Goal: Transaction & Acquisition: Purchase product/service

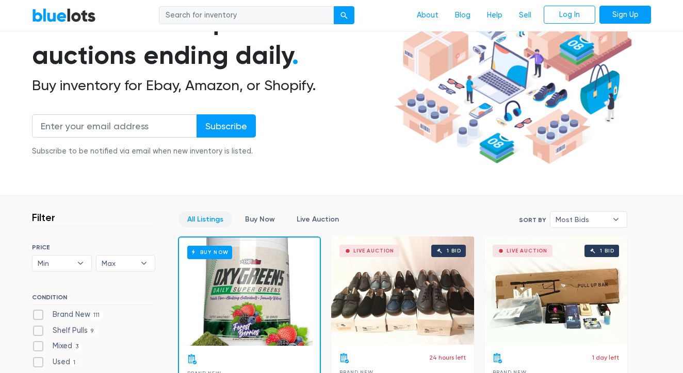
scroll to position [128, 0]
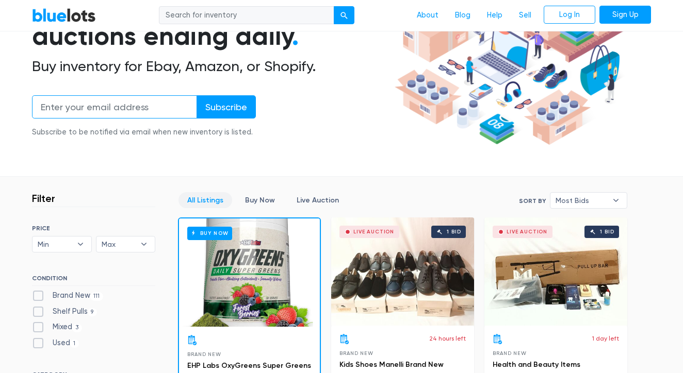
click at [95, 109] on input "email" at bounding box center [114, 106] width 165 height 23
type input "mmpartners8llc@gmail.com"
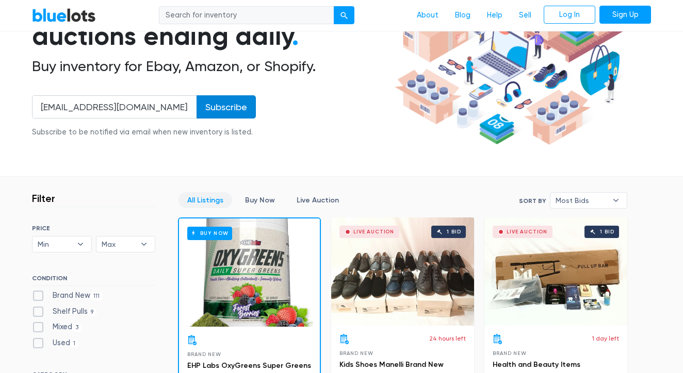
click at [223, 110] on input "Subscribe" at bounding box center [225, 106] width 59 height 23
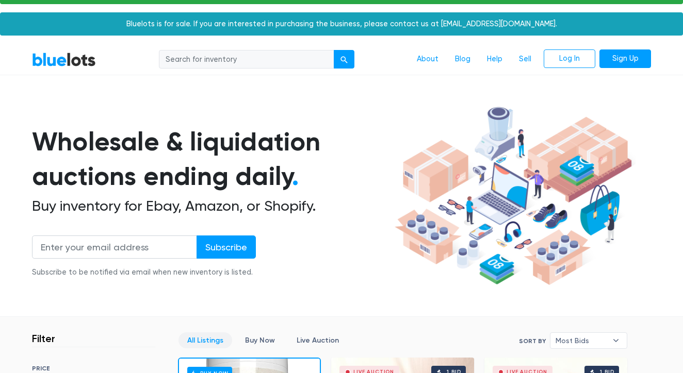
scroll to position [21, 0]
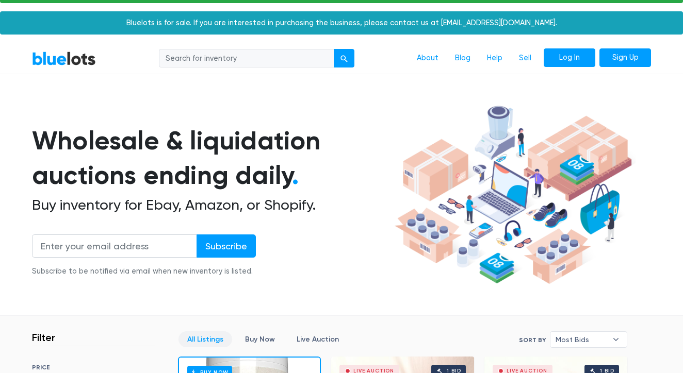
click at [583, 53] on link "Log In" at bounding box center [570, 57] width 52 height 19
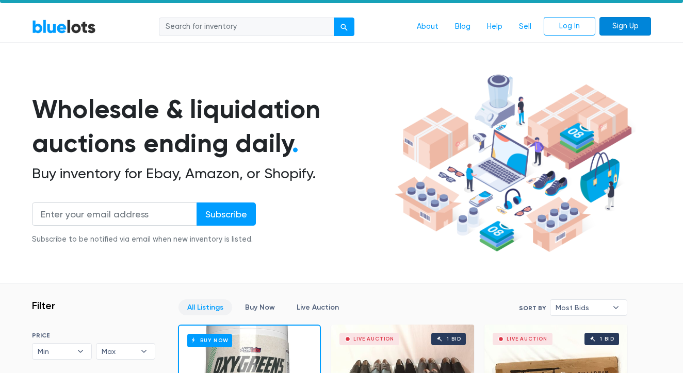
click at [628, 30] on link "Sign Up" at bounding box center [625, 26] width 52 height 19
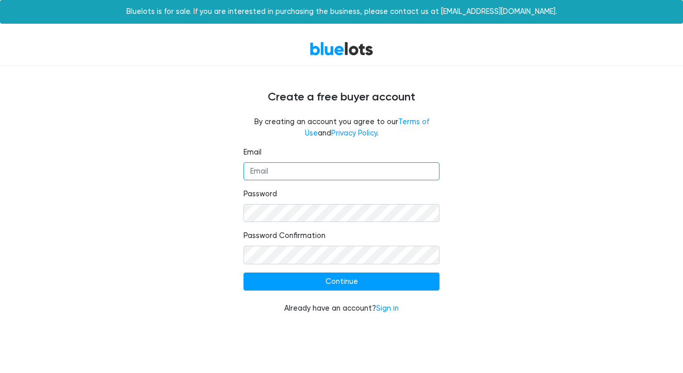
click at [325, 177] on input "Email" at bounding box center [341, 171] width 196 height 19
click at [325, 173] on input "Email" at bounding box center [341, 171] width 196 height 19
type input "mmpartners8llc@gmail.com"
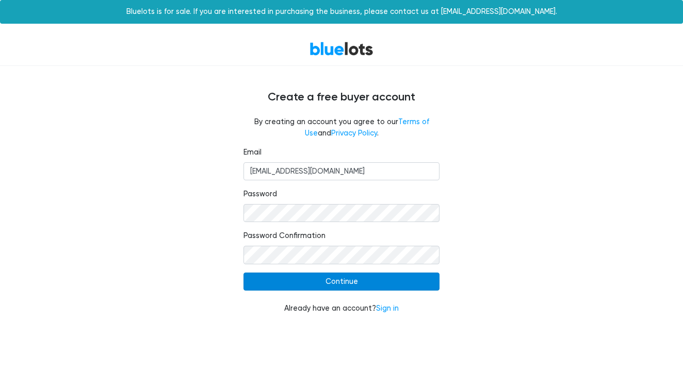
click at [380, 284] on input "Continue" at bounding box center [341, 282] width 196 height 19
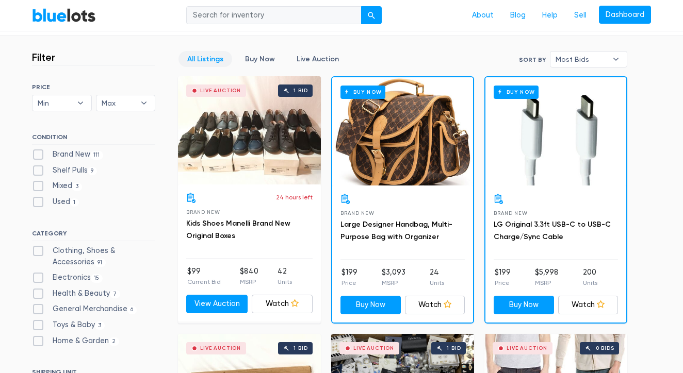
scroll to position [268, 0]
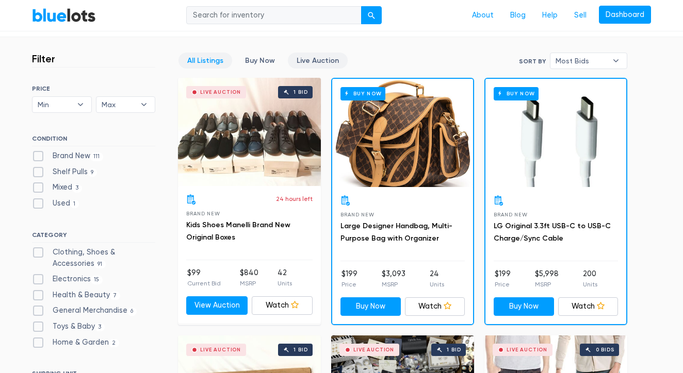
click at [311, 59] on link "Live Auction" at bounding box center [318, 61] width 60 height 16
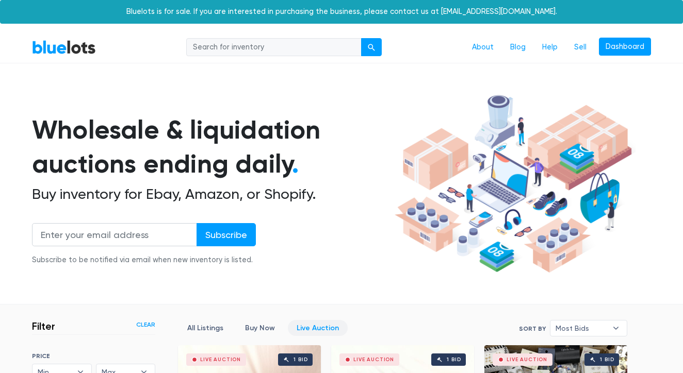
scroll to position [277, 0]
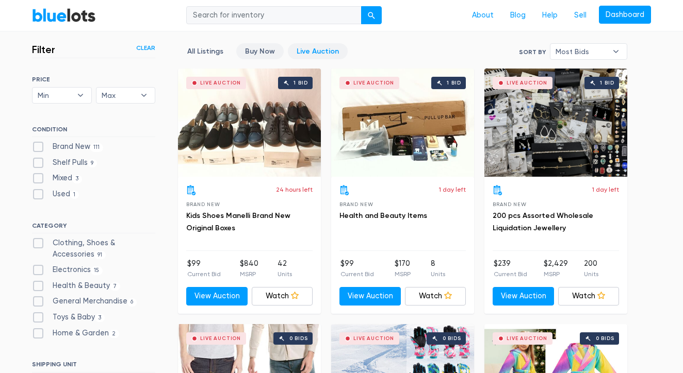
click at [267, 51] on link "Buy Now" at bounding box center [259, 51] width 47 height 16
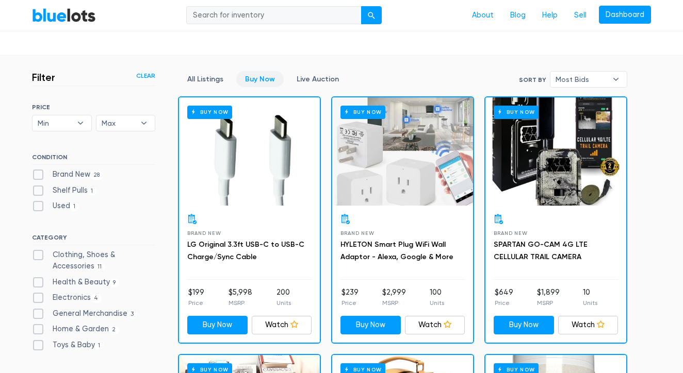
scroll to position [253, 0]
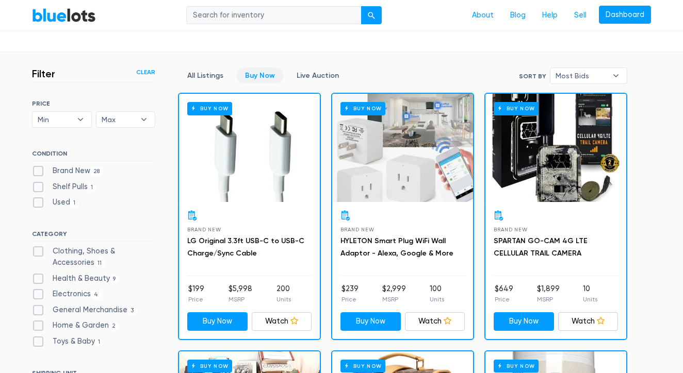
click at [41, 168] on label "Brand New 28" at bounding box center [67, 171] width 71 height 11
click at [39, 168] on New"] "Brand New 28" at bounding box center [35, 169] width 7 height 7
checkbox New"] "true"
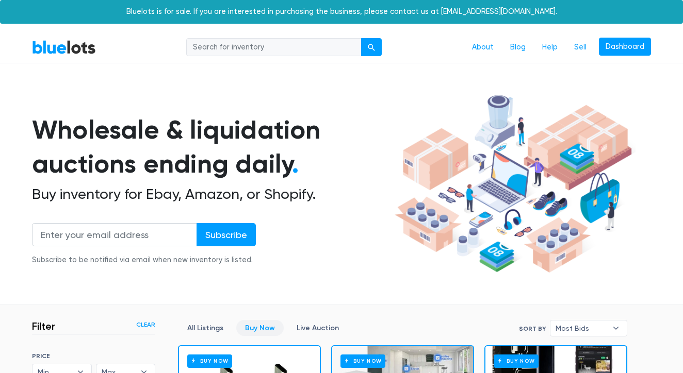
scroll to position [277, 0]
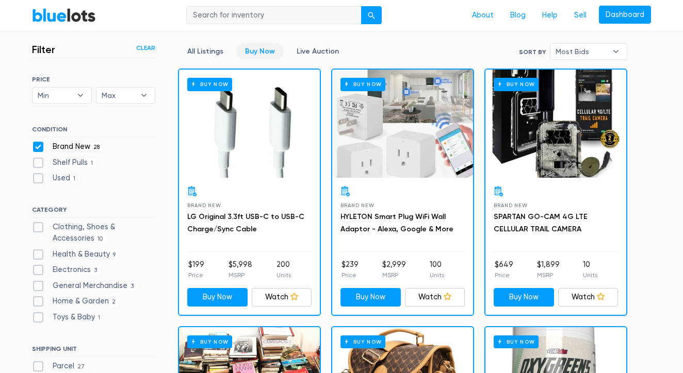
click at [41, 143] on label "Brand New 28" at bounding box center [67, 146] width 71 height 11
click at [39, 143] on New"] "Brand New 28" at bounding box center [35, 144] width 7 height 7
checkbox New"] "false"
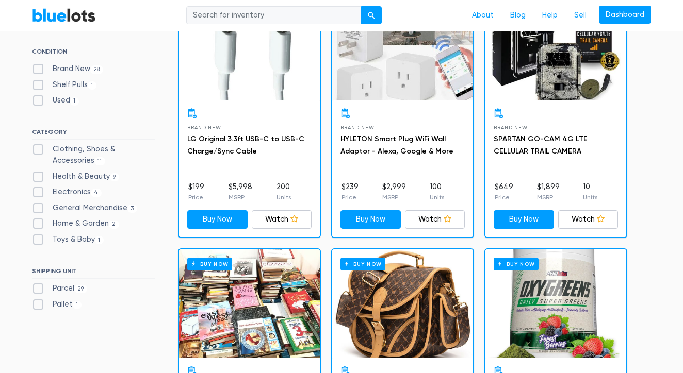
scroll to position [356, 0]
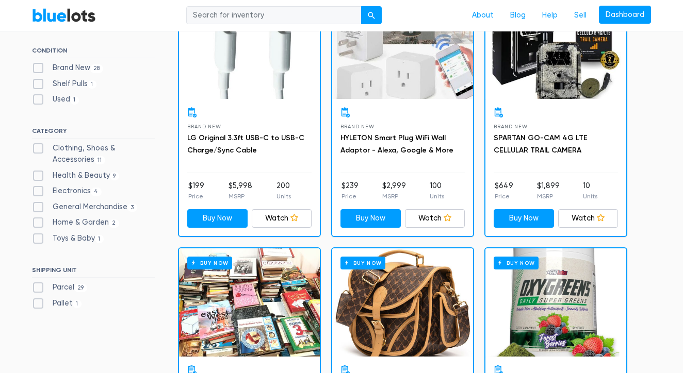
click at [40, 186] on label "Electronics 4" at bounding box center [67, 191] width 70 height 11
click at [39, 186] on input "Electronics 4" at bounding box center [35, 189] width 7 height 7
checkbox input "true"
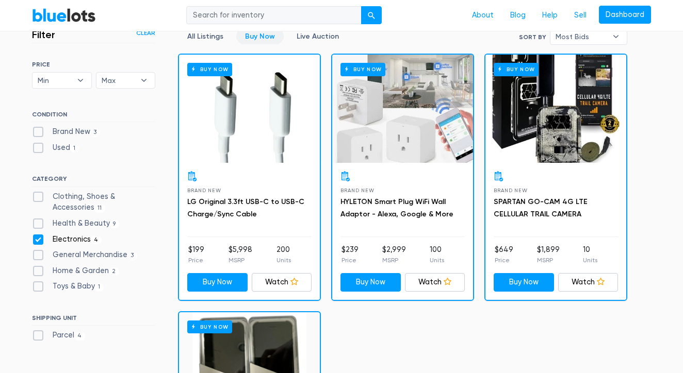
scroll to position [281, 0]
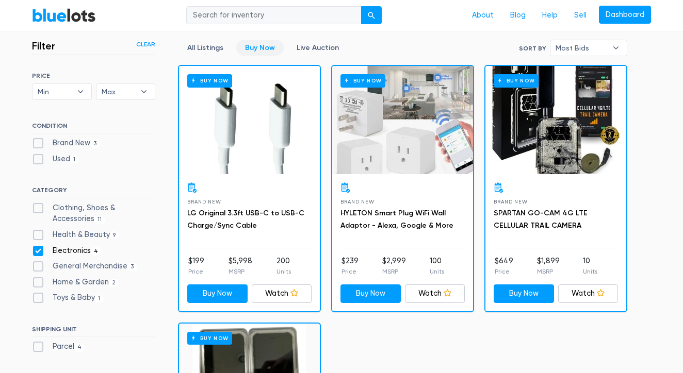
click at [39, 277] on label "Home & Garden 2" at bounding box center [75, 282] width 87 height 11
click at [39, 277] on Garden"] "Home & Garden 2" at bounding box center [35, 280] width 7 height 7
checkbox Garden"] "true"
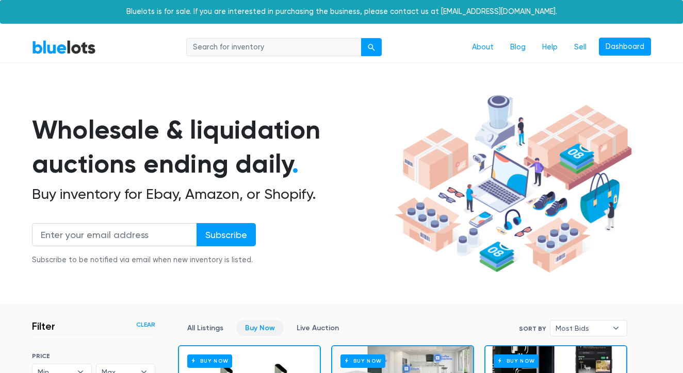
scroll to position [277, 0]
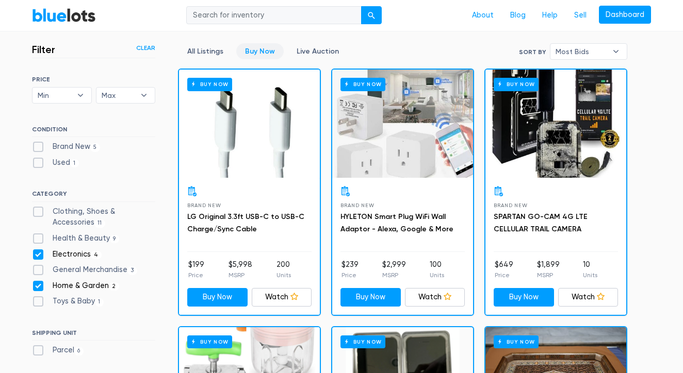
click at [38, 250] on label "Electronics 4" at bounding box center [67, 254] width 70 height 11
click at [38, 250] on input "Electronics 4" at bounding box center [35, 252] width 7 height 7
checkbox input "false"
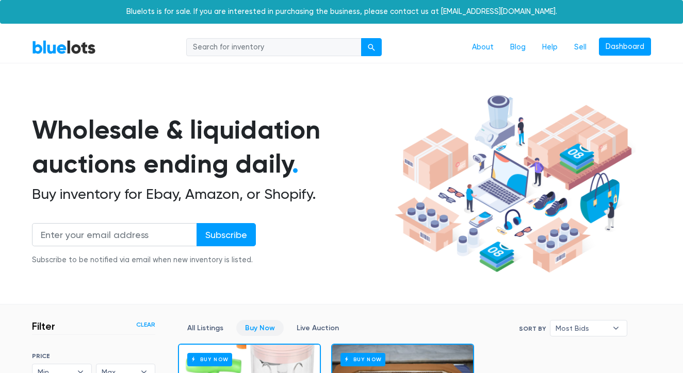
scroll to position [277, 0]
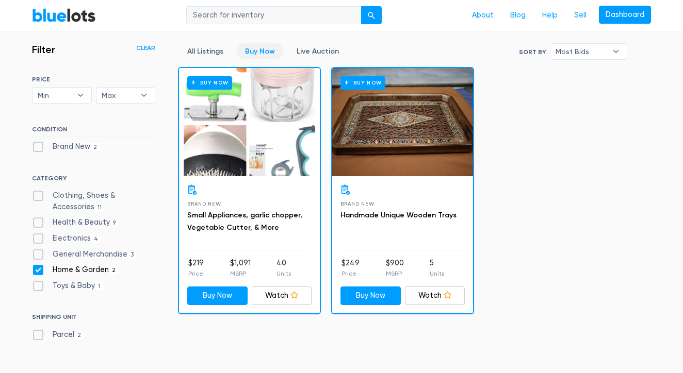
click at [41, 255] on label "General Merchandise 3" at bounding box center [84, 254] width 105 height 11
click at [39, 255] on Merchandise"] "General Merchandise 3" at bounding box center [35, 252] width 7 height 7
checkbox Merchandise"] "true"
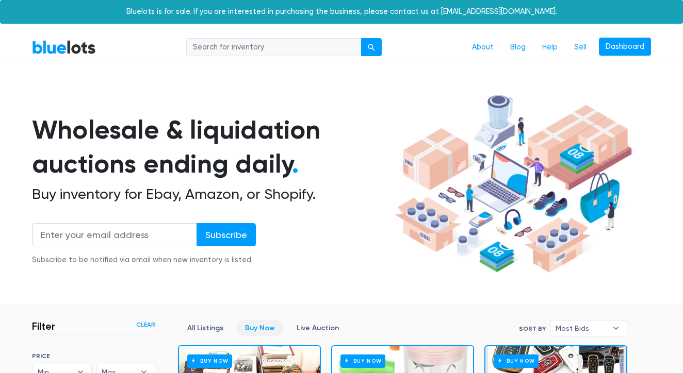
scroll to position [277, 0]
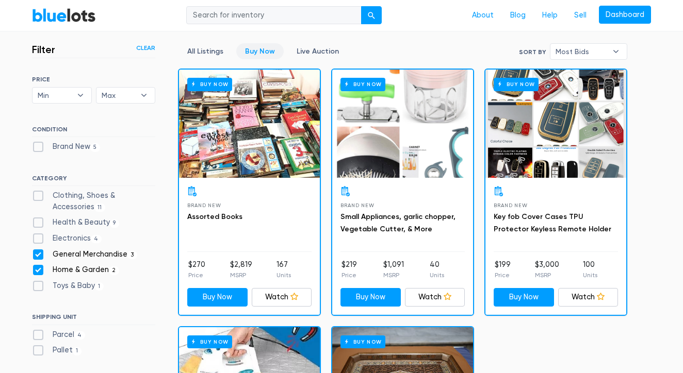
click at [63, 173] on div "SORT BY Most Bids Ending Soonest Newly Listed Lowest Price Highest Price Most B…" at bounding box center [93, 218] width 123 height 285
click at [213, 51] on link "All Listings" at bounding box center [205, 51] width 54 height 16
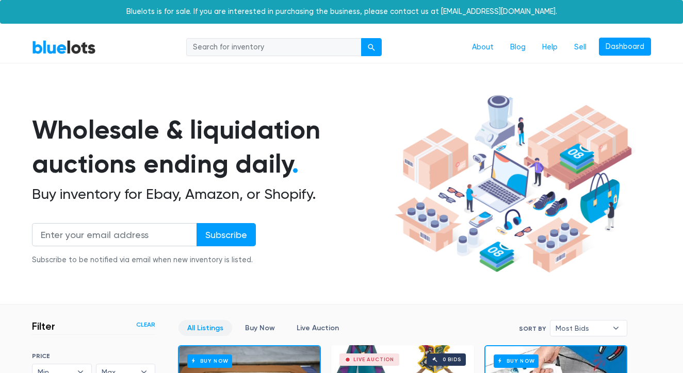
scroll to position [277, 0]
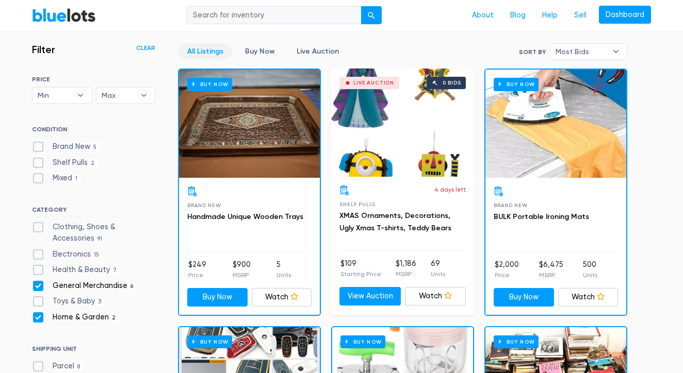
click at [39, 315] on label "Home & Garden 2" at bounding box center [75, 317] width 87 height 11
click at [39, 315] on Garden"] "Home & Garden 2" at bounding box center [35, 315] width 7 height 7
checkbox Garden"] "false"
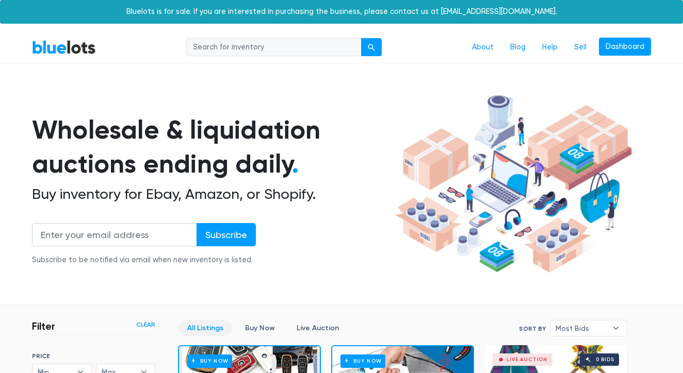
scroll to position [277, 0]
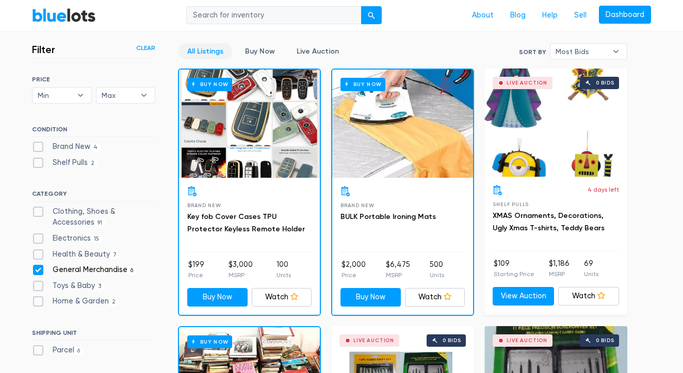
click at [38, 267] on label "General Merchandise 6" at bounding box center [84, 270] width 105 height 11
click at [38, 267] on Merchandise"] "General Merchandise 6" at bounding box center [35, 268] width 7 height 7
checkbox Merchandise"] "false"
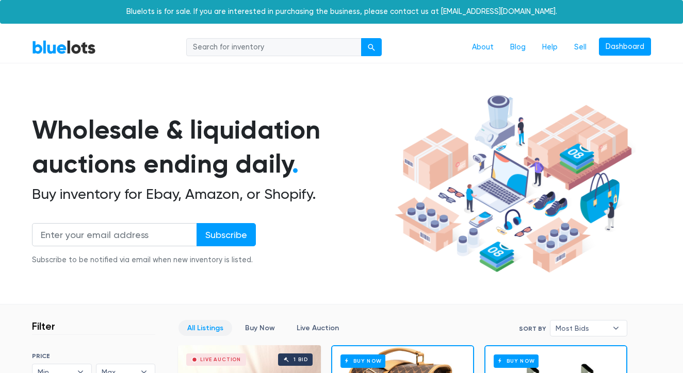
scroll to position [277, 0]
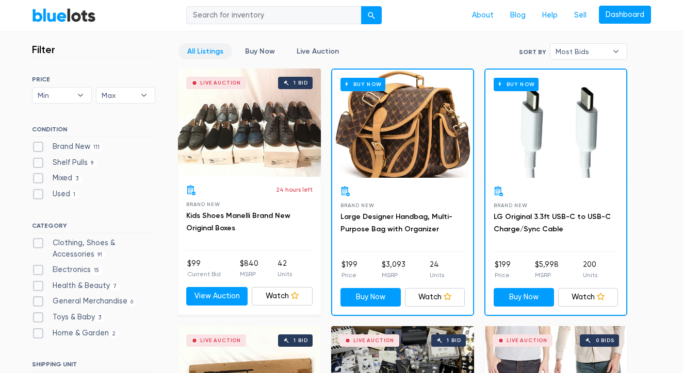
click at [397, 161] on div "Buy Now" at bounding box center [402, 124] width 141 height 108
click at [527, 159] on div "Buy Now" at bounding box center [555, 124] width 141 height 108
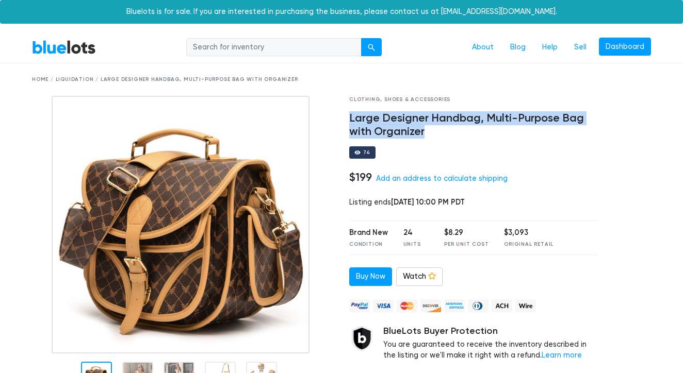
drag, startPoint x: 350, startPoint y: 118, endPoint x: 420, endPoint y: 134, distance: 71.5
click at [423, 136] on h4 "Large Designer Handbag, Multi-Purpose Bag with Organizer" at bounding box center [473, 125] width 249 height 27
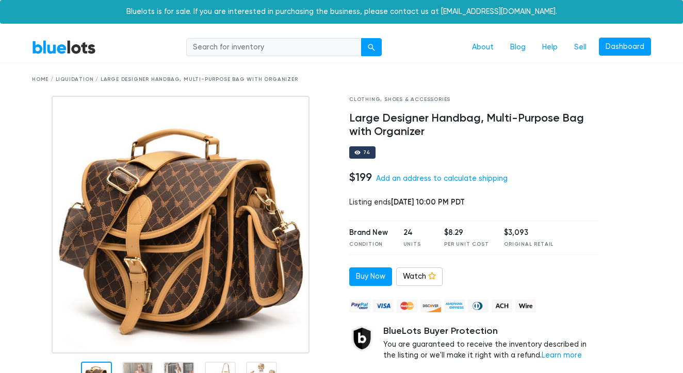
click at [428, 130] on h4 "Large Designer Handbag, Multi-Purpose Bag with Organizer" at bounding box center [473, 125] width 249 height 27
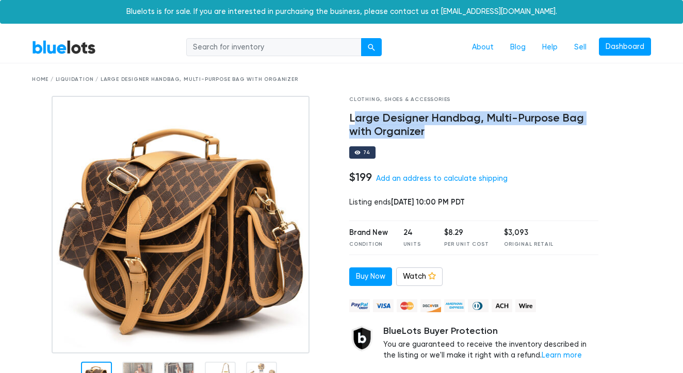
drag, startPoint x: 354, startPoint y: 113, endPoint x: 425, endPoint y: 126, distance: 72.4
click at [425, 126] on h4 "Large Designer Handbag, Multi-Purpose Bag with Organizer" at bounding box center [473, 125] width 249 height 27
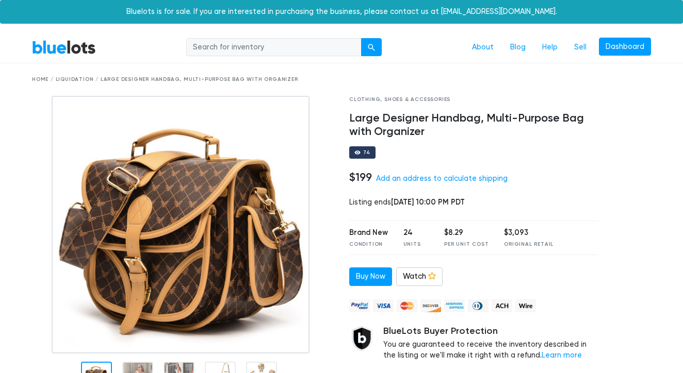
click at [355, 115] on h4 "Large Designer Handbag, Multi-Purpose Bag with Organizer" at bounding box center [473, 125] width 249 height 27
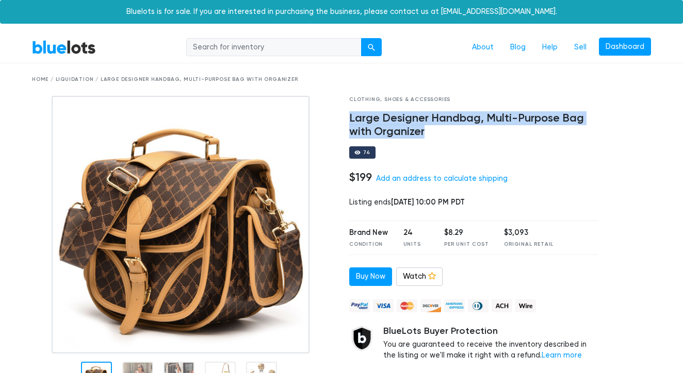
drag, startPoint x: 348, startPoint y: 114, endPoint x: 441, endPoint y: 138, distance: 96.8
click at [441, 138] on div "Clothing, Shoes & Accessories Large Designer Handbag, Multi-Purpose Bag with Or…" at bounding box center [473, 247] width 265 height 303
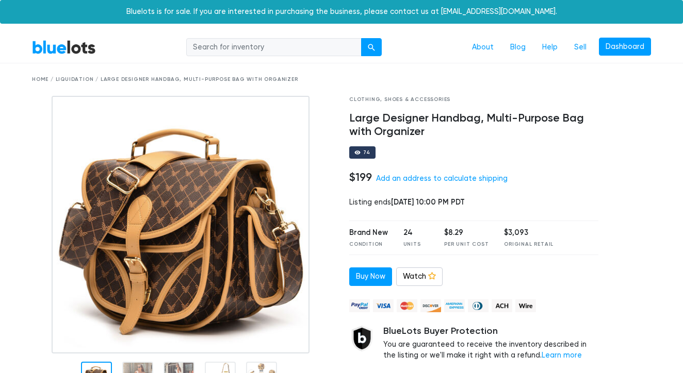
click at [358, 117] on h4 "Large Designer Handbag, Multi-Purpose Bag with Organizer" at bounding box center [473, 125] width 249 height 27
click at [345, 119] on div "Clothing, Shoes & Accessories Large Designer Handbag, Multi-Purpose Bag with Or…" at bounding box center [473, 247] width 265 height 303
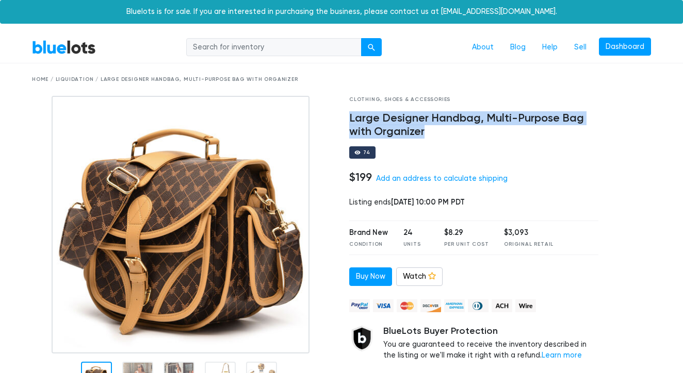
drag, startPoint x: 350, startPoint y: 118, endPoint x: 426, endPoint y: 136, distance: 78.5
click at [426, 136] on h4 "Large Designer Handbag, Multi-Purpose Bag with Organizer" at bounding box center [473, 125] width 249 height 27
copy h4 "Large Designer Handbag, Multi-Purpose Bag with Organizer"
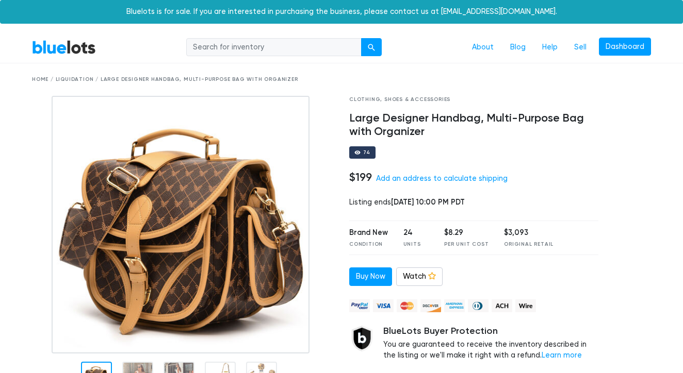
drag, startPoint x: 423, startPoint y: 128, endPoint x: 377, endPoint y: 1, distance: 135.6
click at [415, 165] on div "Clothing, Shoes & Accessories Large Designer Handbag, Multi-Purpose Bag with Or…" at bounding box center [473, 247] width 265 height 303
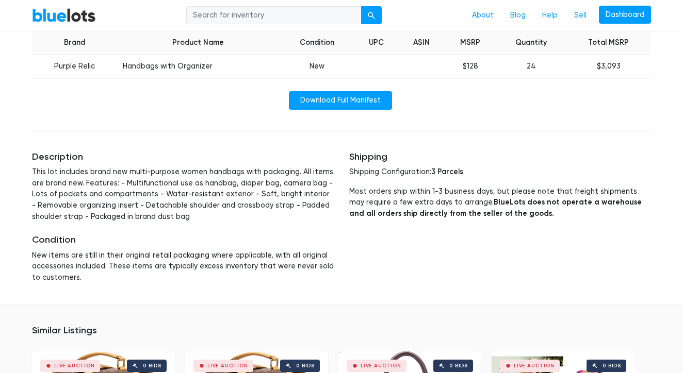
scroll to position [422, 0]
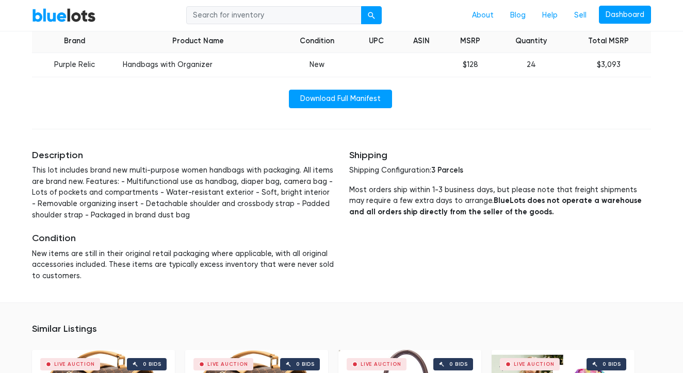
click at [373, 39] on th "UPC" at bounding box center [377, 41] width 44 height 24
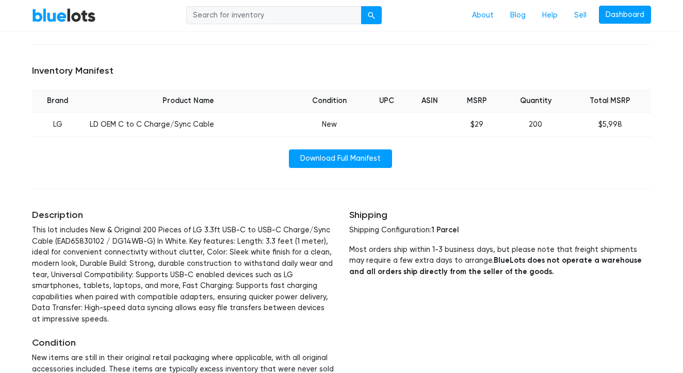
scroll to position [423, 0]
